Goal: Transaction & Acquisition: Subscribe to service/newsletter

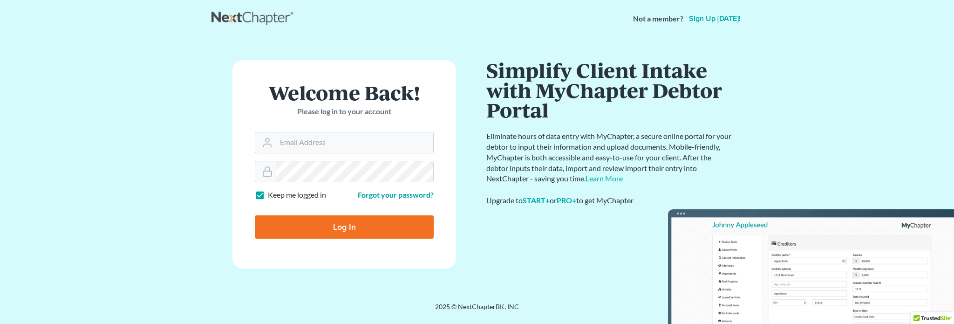
click at [710, 18] on link "Sign up [DATE]!" at bounding box center [714, 18] width 55 height 7
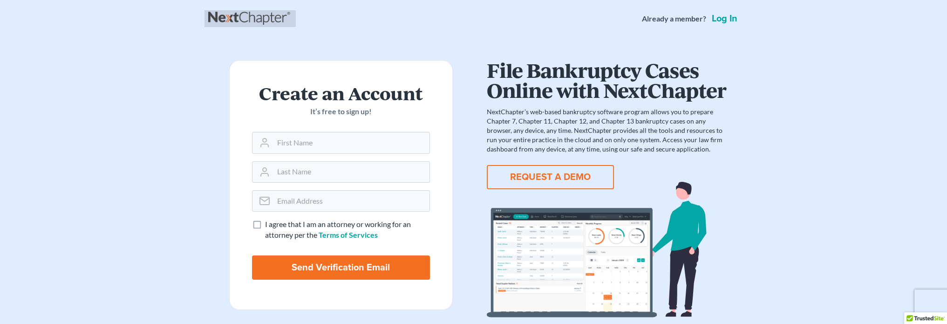
click at [233, 18] on link at bounding box center [250, 18] width 84 height 17
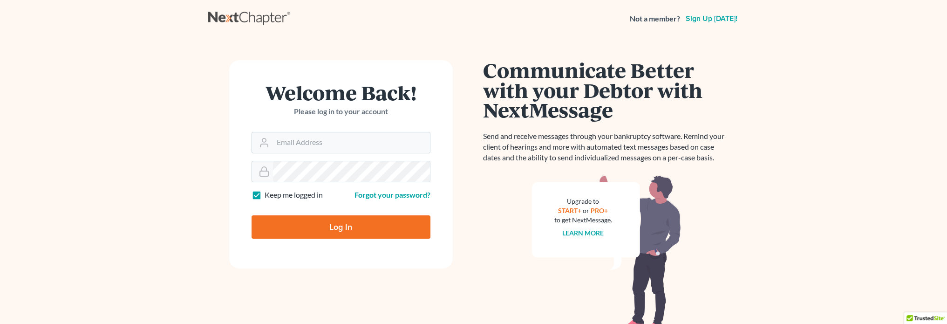
scroll to position [52, 0]
